Goal: Transaction & Acquisition: Obtain resource

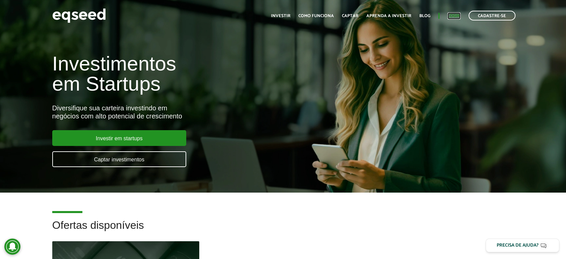
click at [457, 14] on link "Login" at bounding box center [453, 16] width 13 height 4
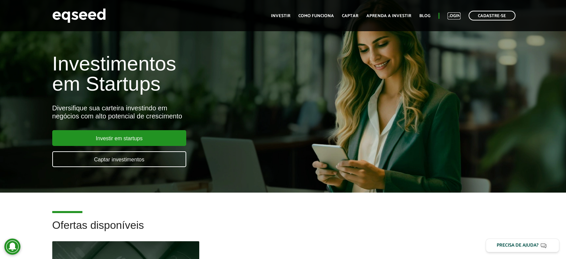
scroll to position [186, 0]
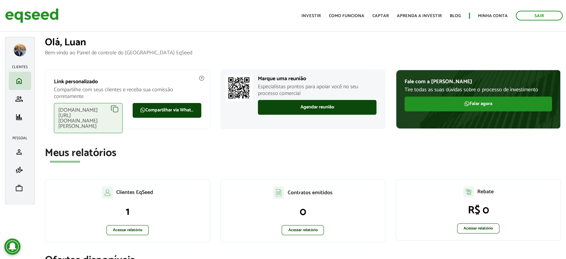
click at [519, 174] on section "Meus relatórios Clientes EqSeed 1 Acessar relatório Contratos emitidos 0 Acessa…" at bounding box center [303, 198] width 516 height 102
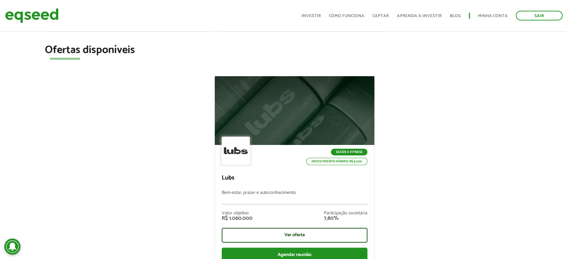
scroll to position [297, 0]
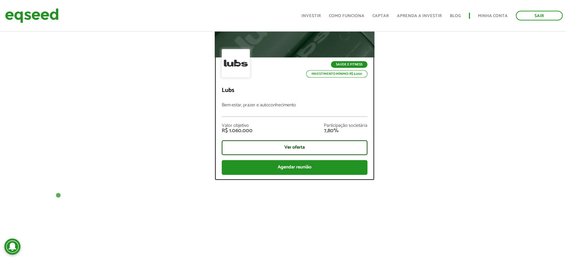
click at [231, 87] on p "Lubs" at bounding box center [295, 90] width 146 height 7
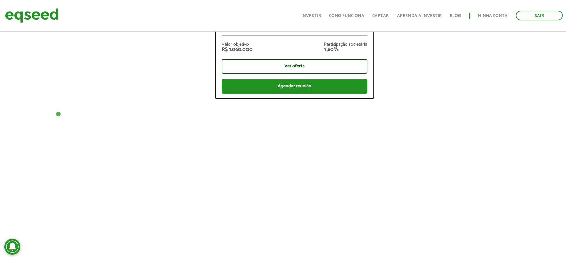
scroll to position [260, 0]
